Goal: Information Seeking & Learning: Learn about a topic

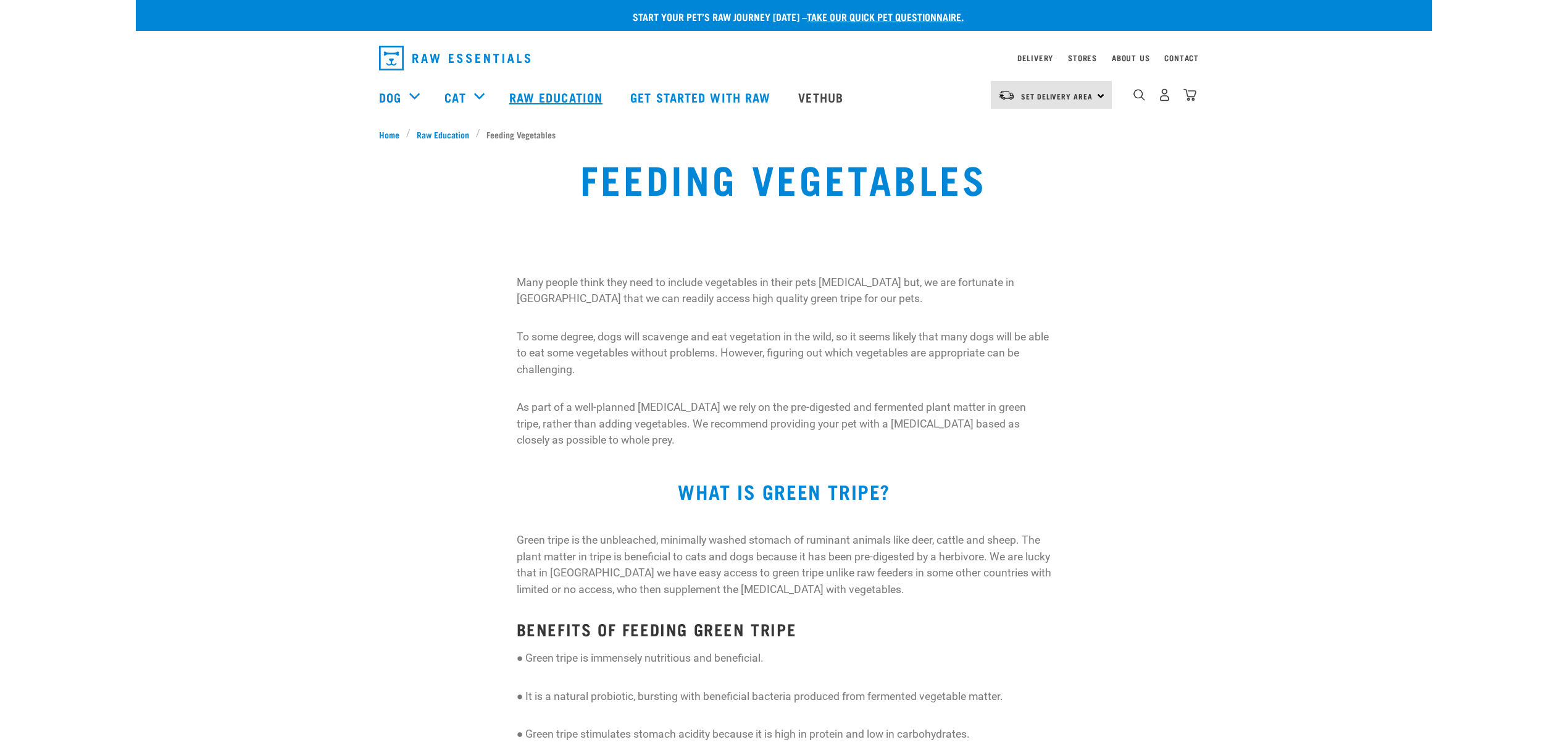
click at [541, 95] on link "Raw Education" at bounding box center [557, 96] width 121 height 49
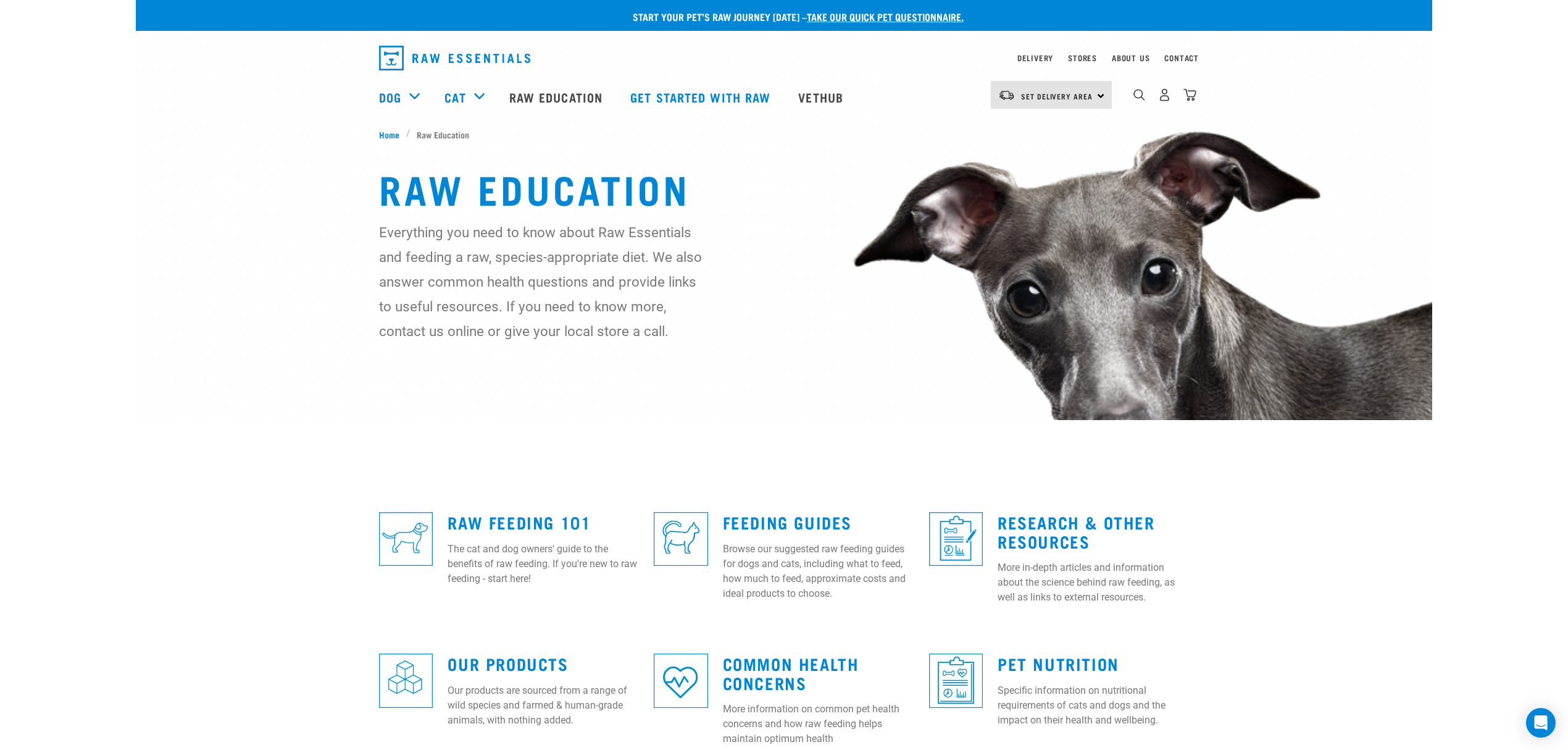
scroll to position [164, 0]
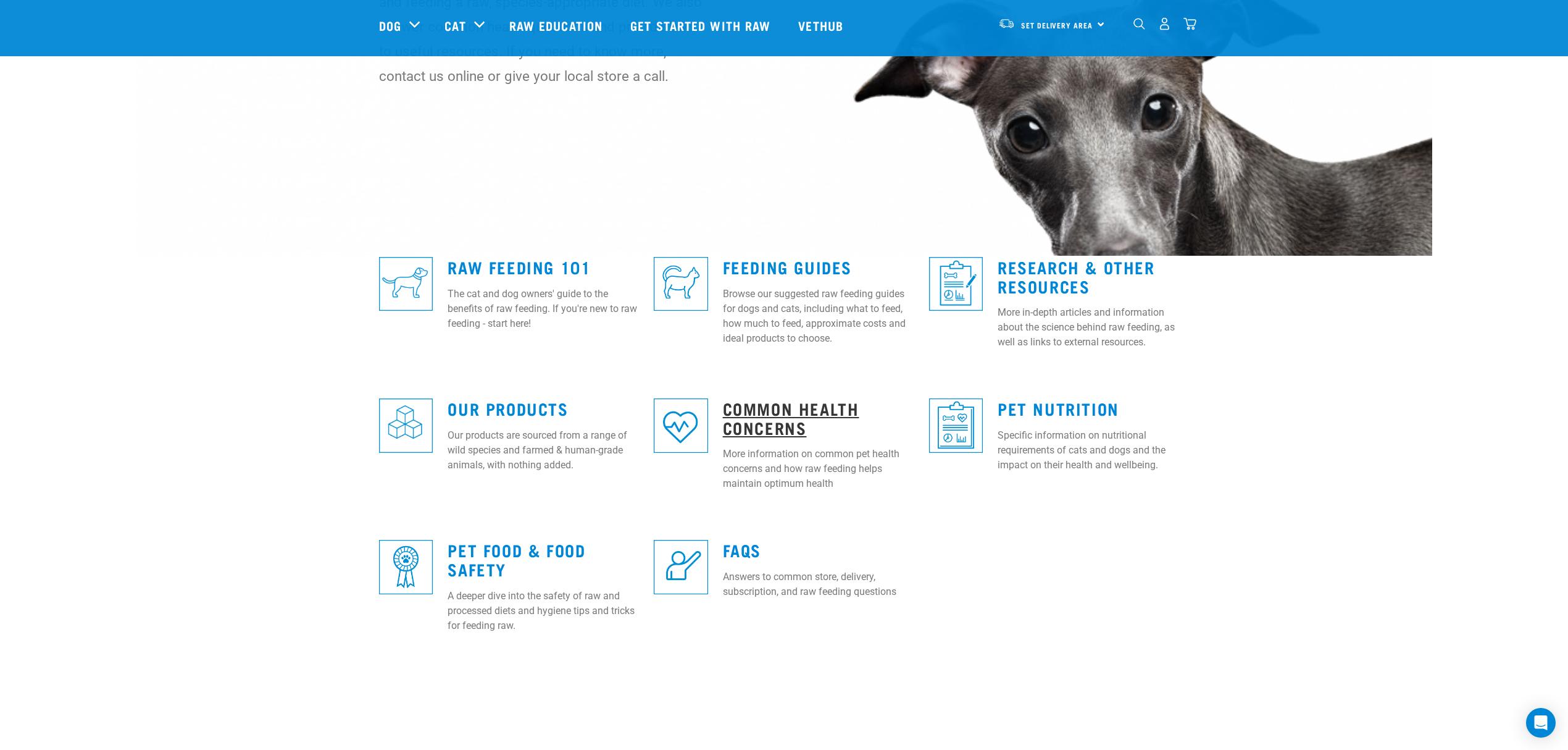
click at [771, 409] on link "Common Health Concerns" at bounding box center [791, 417] width 137 height 28
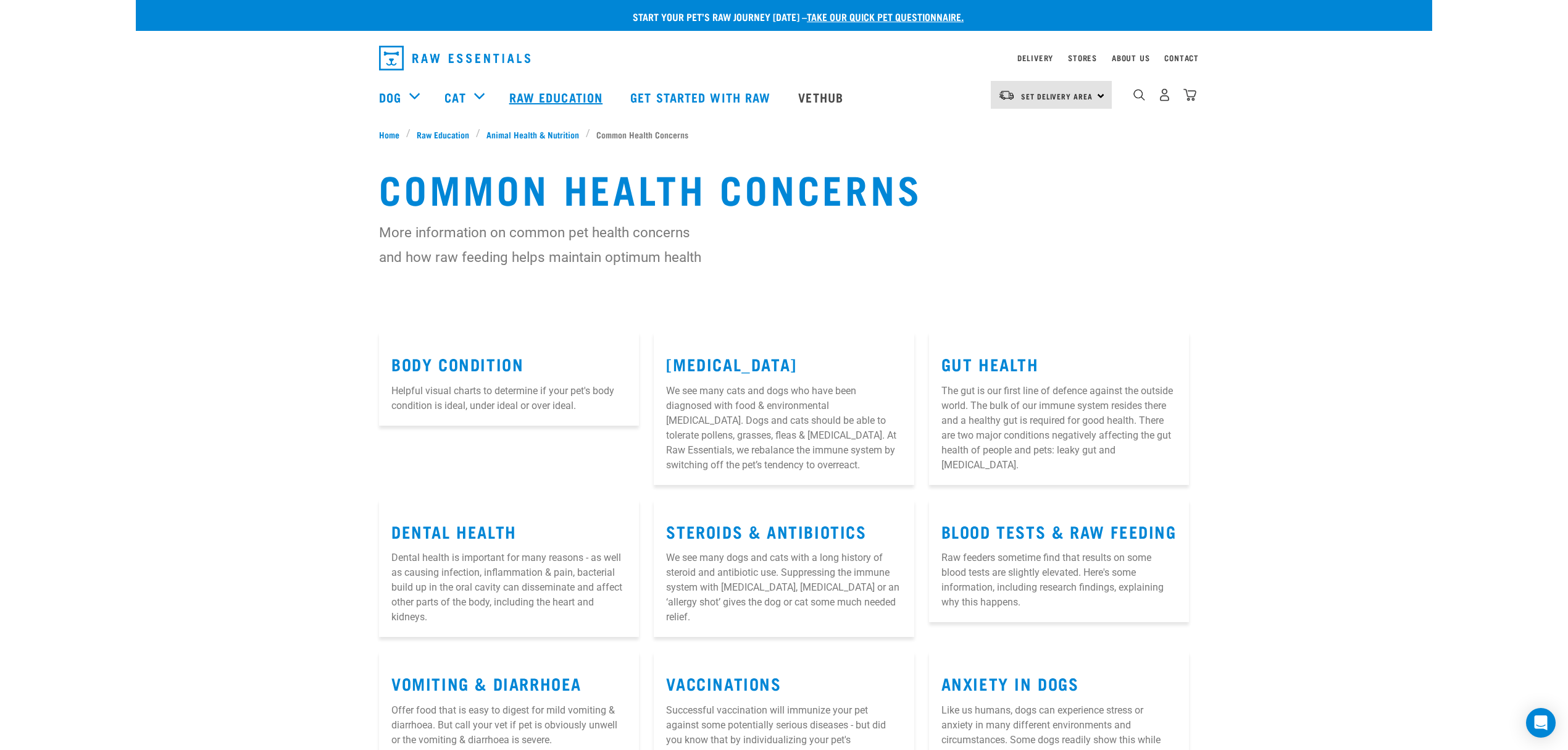
click at [530, 91] on link "Raw Education" at bounding box center [557, 96] width 121 height 49
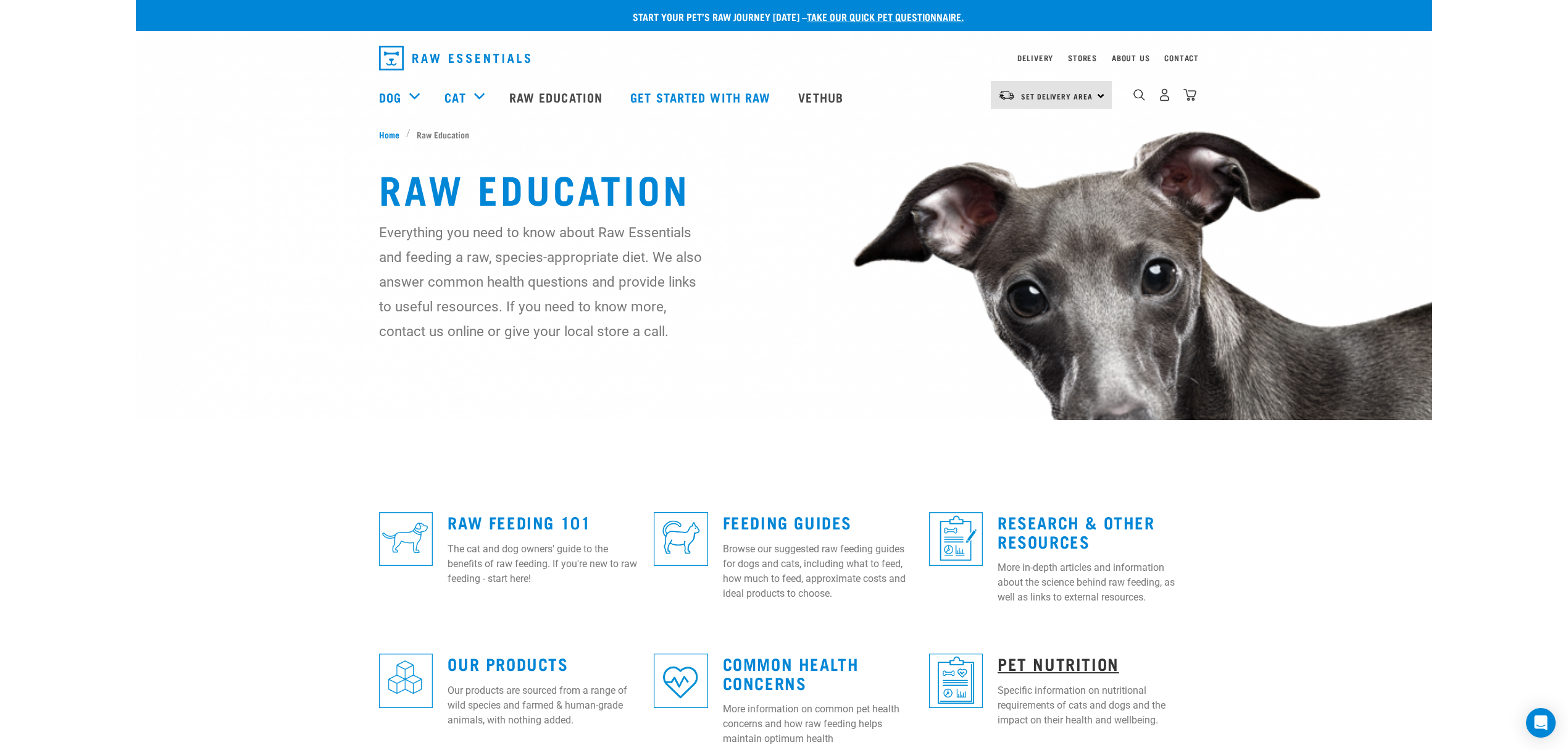
click at [1070, 659] on link "Pet Nutrition" at bounding box center [1058, 663] width 122 height 9
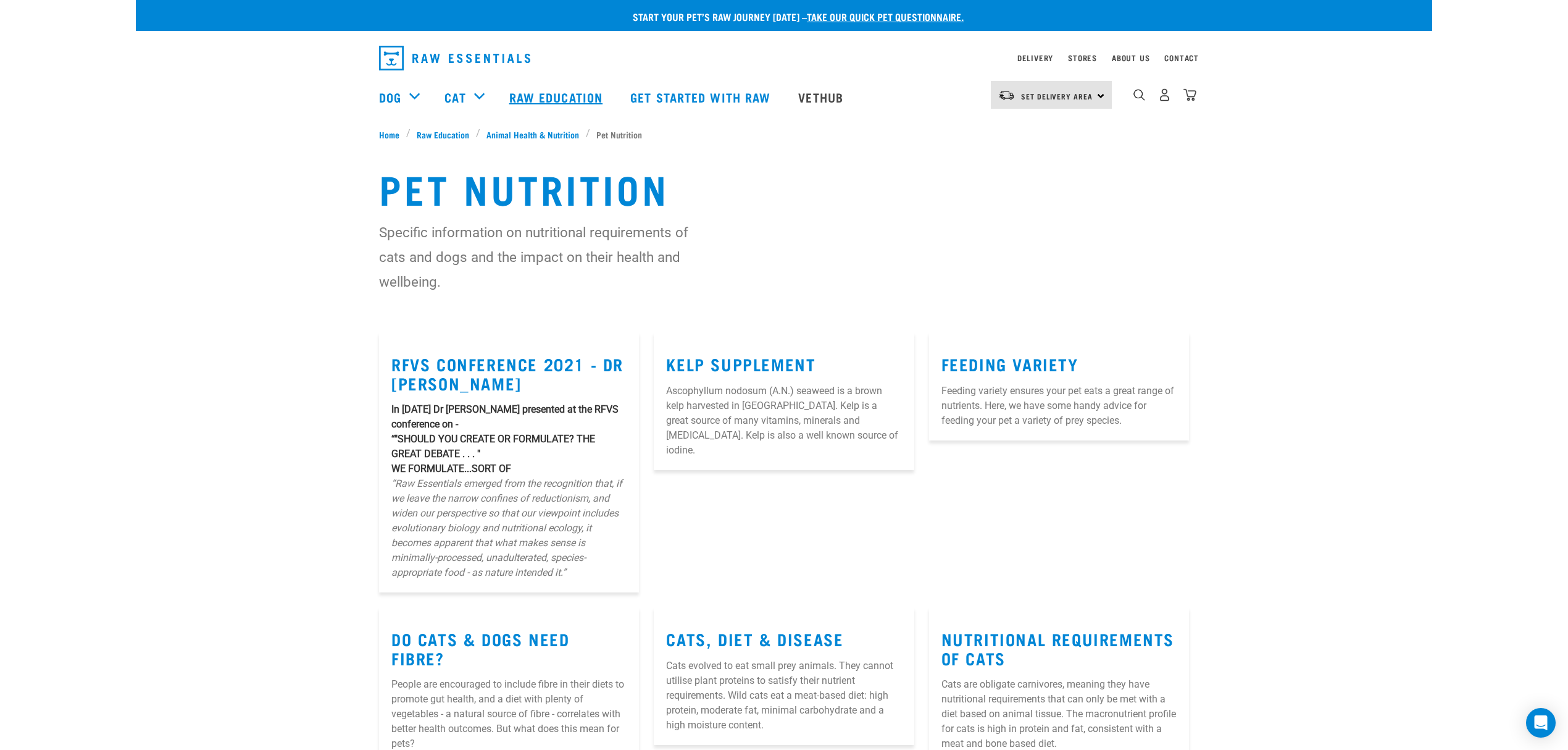
click at [523, 91] on link "Raw Education" at bounding box center [557, 96] width 121 height 49
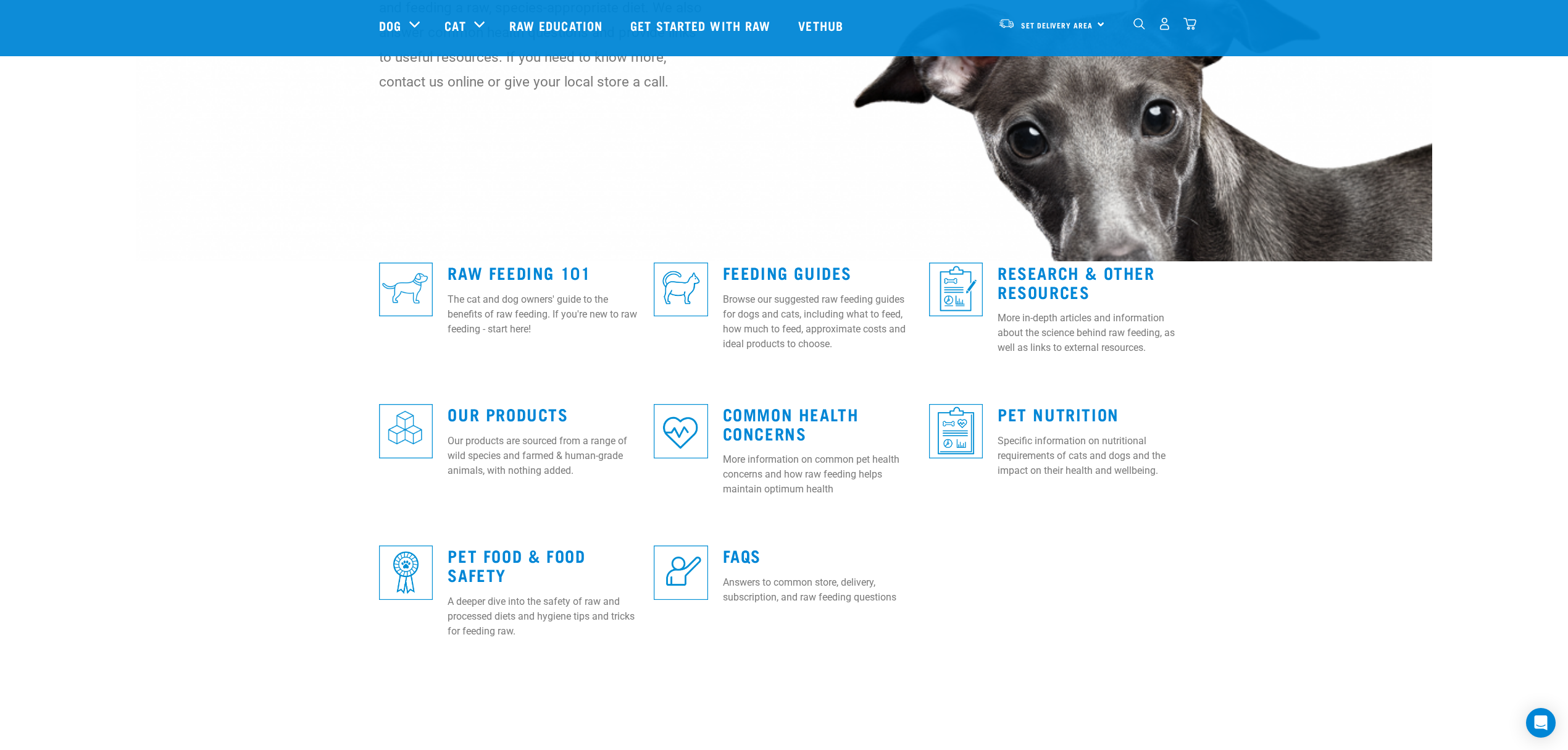
scroll to position [164, 0]
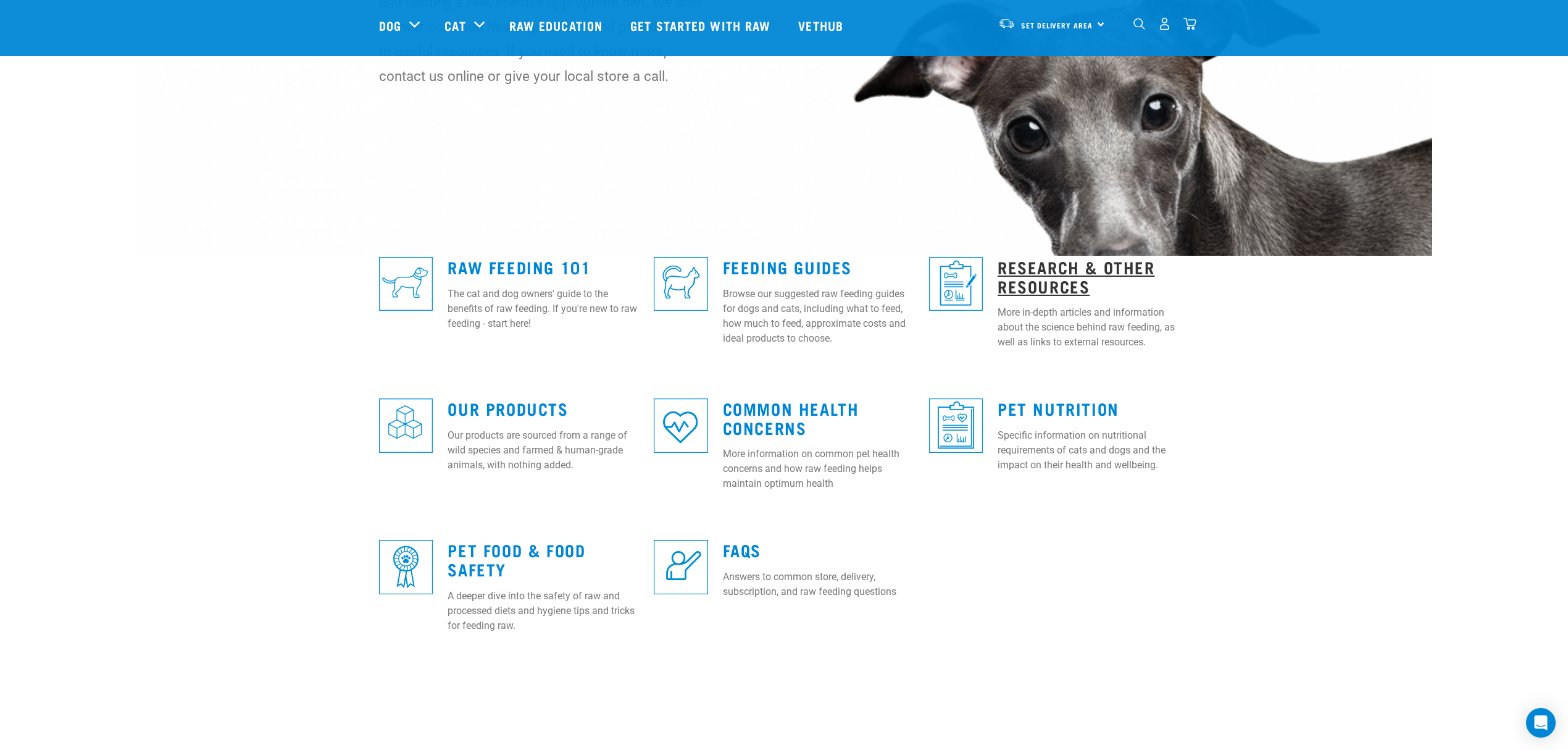
click at [1046, 265] on link "Research & Other Resources" at bounding box center [1076, 276] width 158 height 28
